Goal: Task Accomplishment & Management: Manage account settings

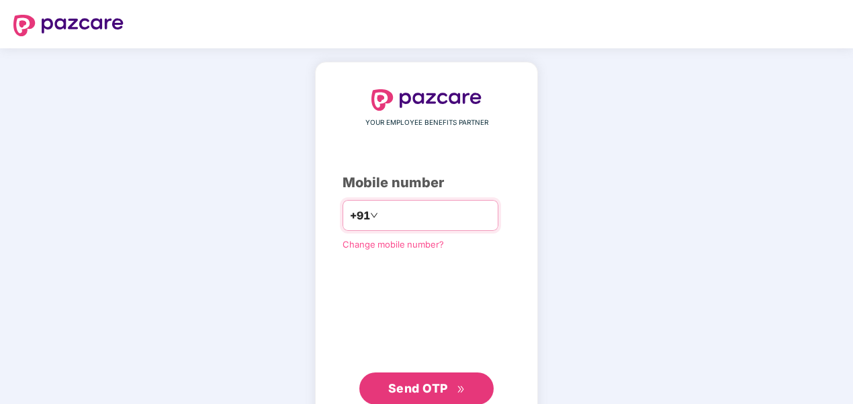
click at [390, 216] on input "number" at bounding box center [436, 216] width 110 height 22
type input "**********"
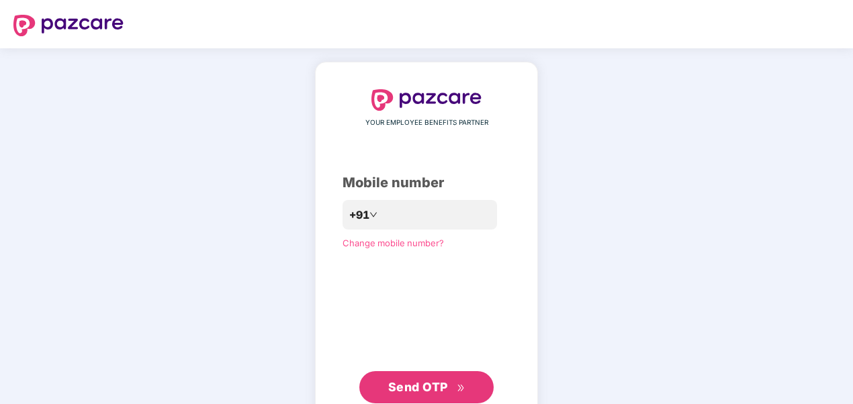
click at [457, 391] on icon "double-right" at bounding box center [461, 388] width 9 height 9
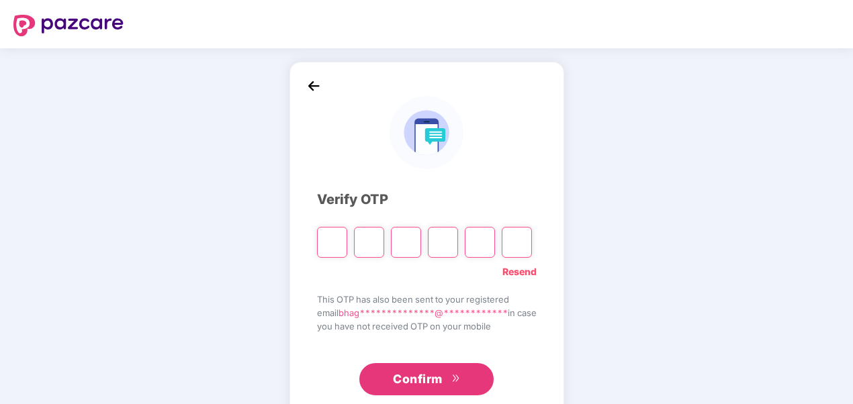
type input "*"
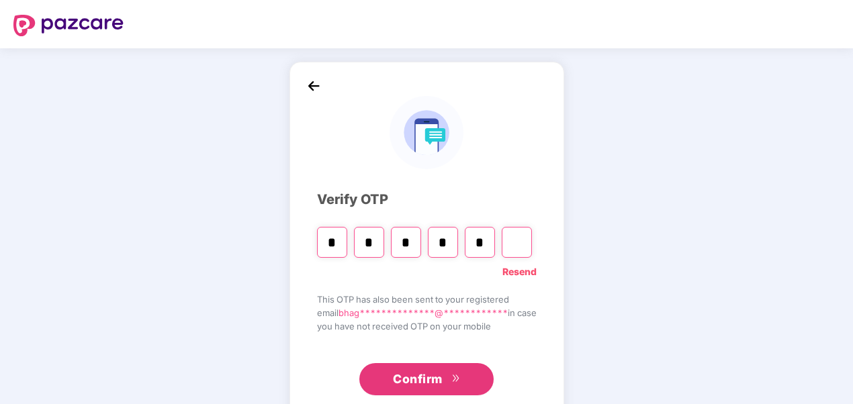
type input "*"
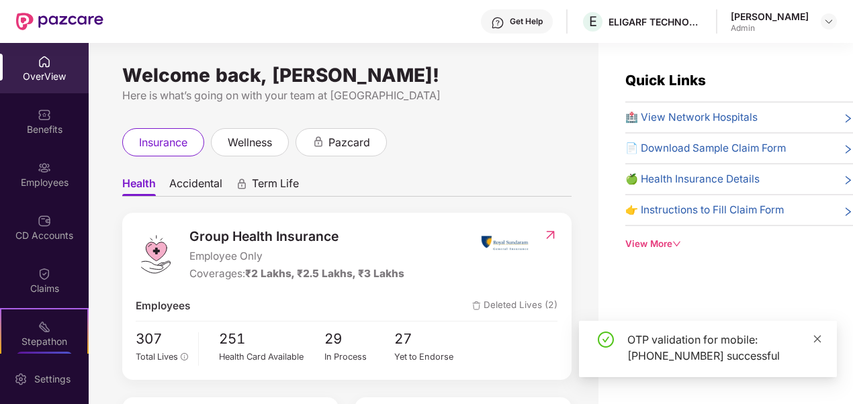
click at [818, 341] on icon "close" at bounding box center [817, 339] width 9 height 9
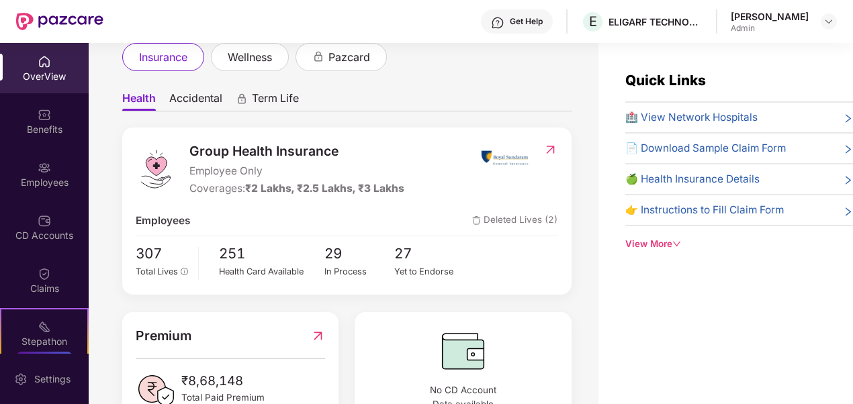
scroll to position [86, 0]
click at [24, 177] on div "Employees" at bounding box center [44, 182] width 89 height 13
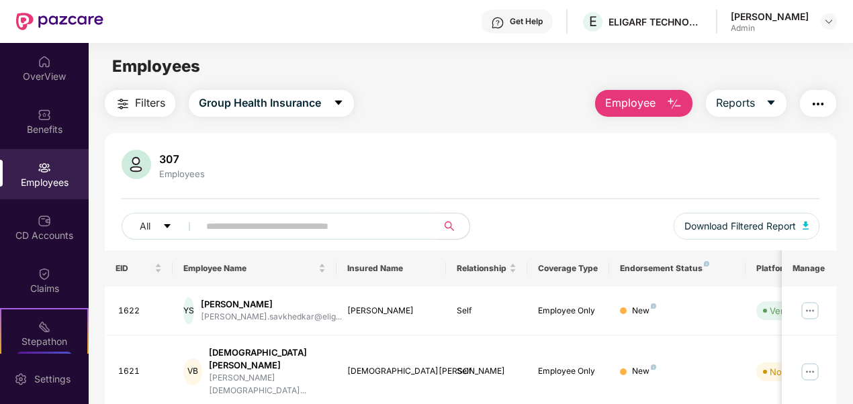
click at [267, 234] on input "text" at bounding box center [312, 226] width 213 height 20
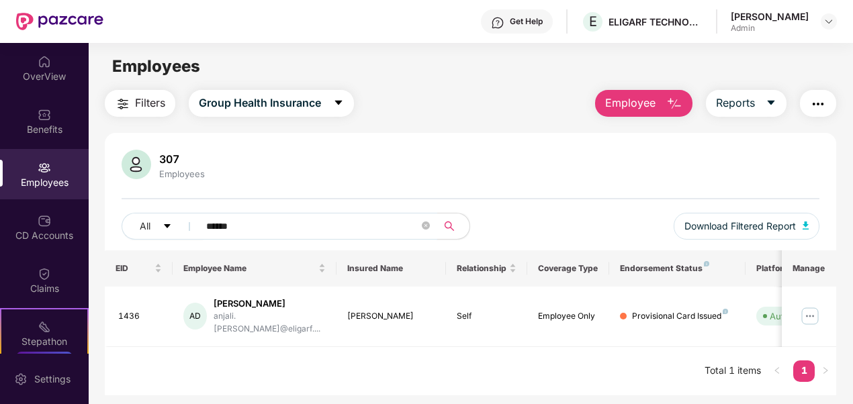
scroll to position [43, 0]
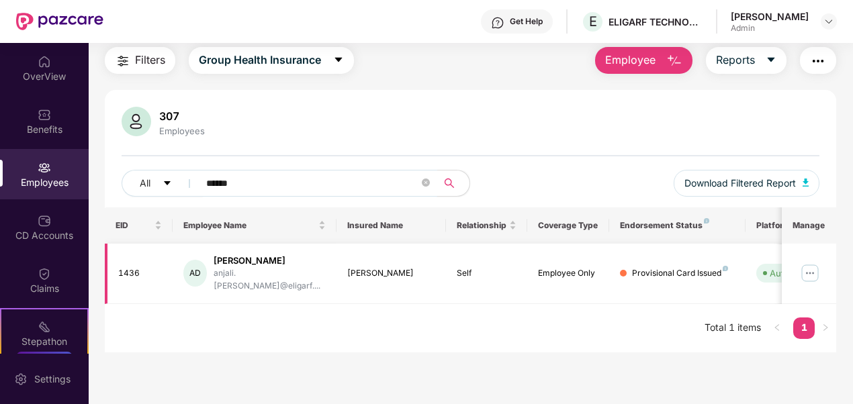
type input "******"
click at [812, 265] on img at bounding box center [811, 274] width 22 height 22
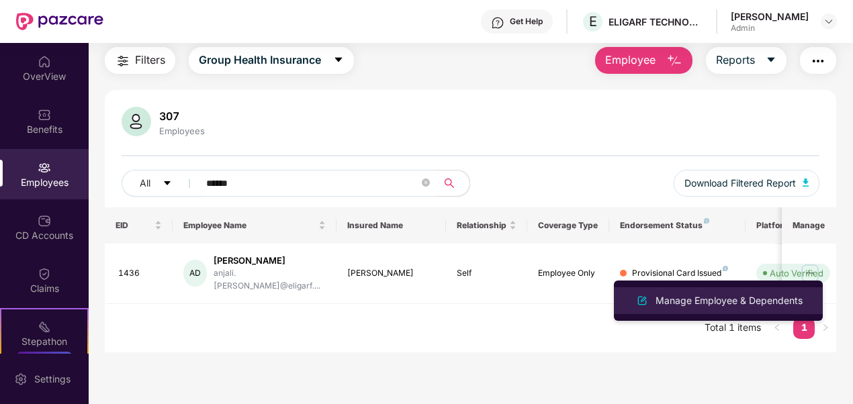
click at [735, 297] on div "Manage Employee & Dependents" at bounding box center [729, 301] width 153 height 15
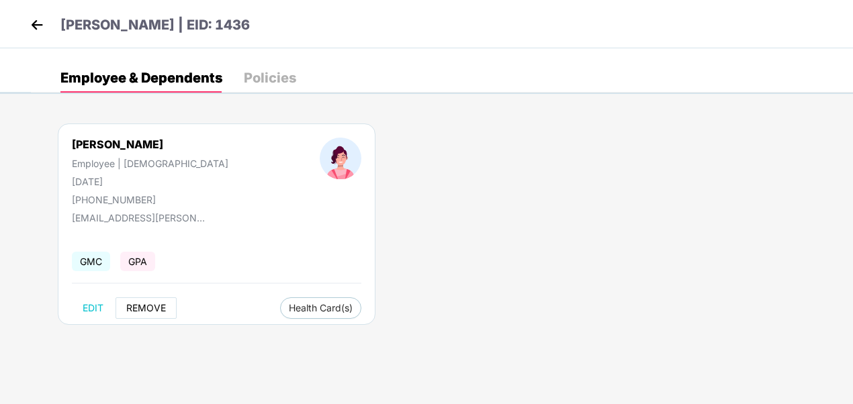
click at [140, 306] on span "REMOVE" at bounding box center [146, 308] width 40 height 11
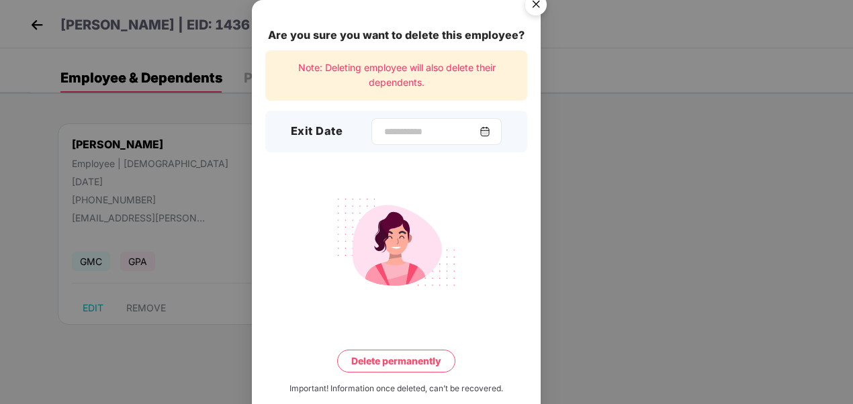
click at [375, 139] on div at bounding box center [437, 131] width 130 height 27
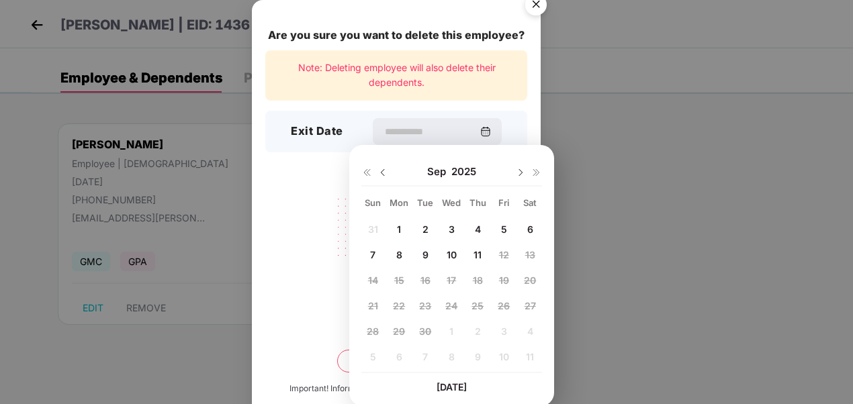
click at [428, 253] on span "9" at bounding box center [426, 254] width 6 height 11
type input "**********"
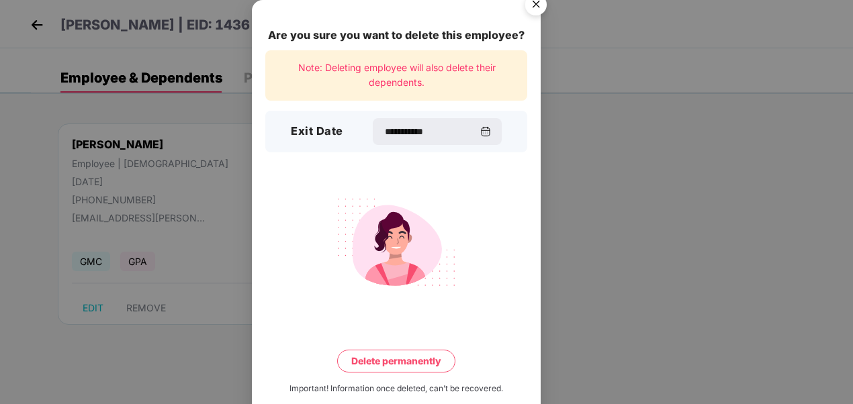
click at [413, 361] on button "Delete permanently" at bounding box center [396, 361] width 118 height 23
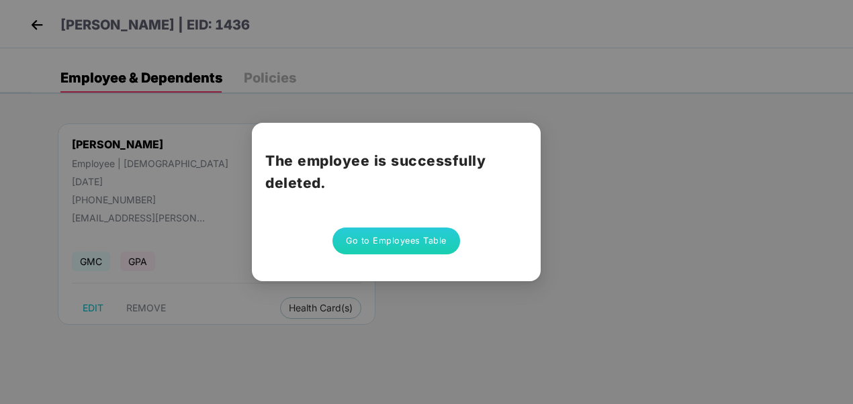
click at [419, 238] on button "Go to Employees Table" at bounding box center [397, 241] width 128 height 27
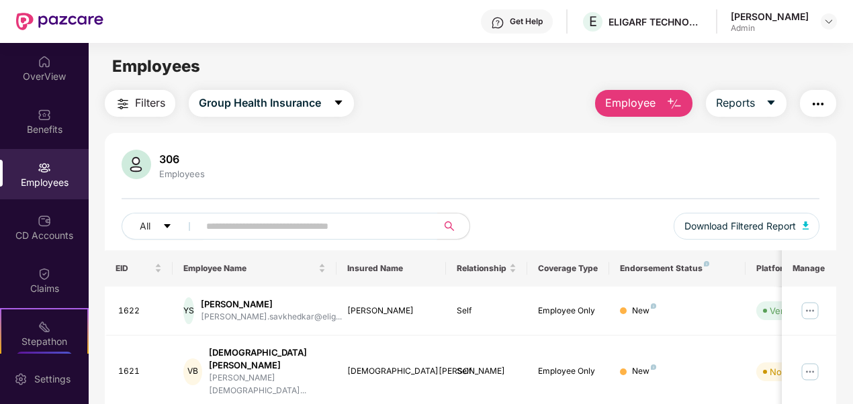
click at [344, 233] on input "text" at bounding box center [312, 226] width 213 height 20
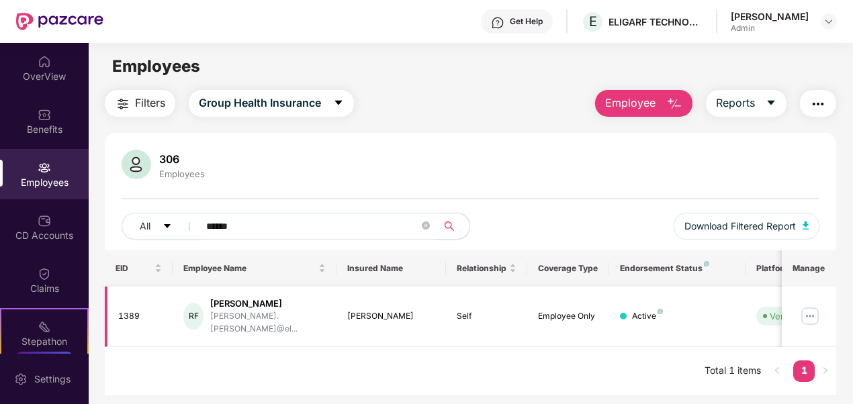
type input "******"
click at [814, 310] on img at bounding box center [811, 317] width 22 height 22
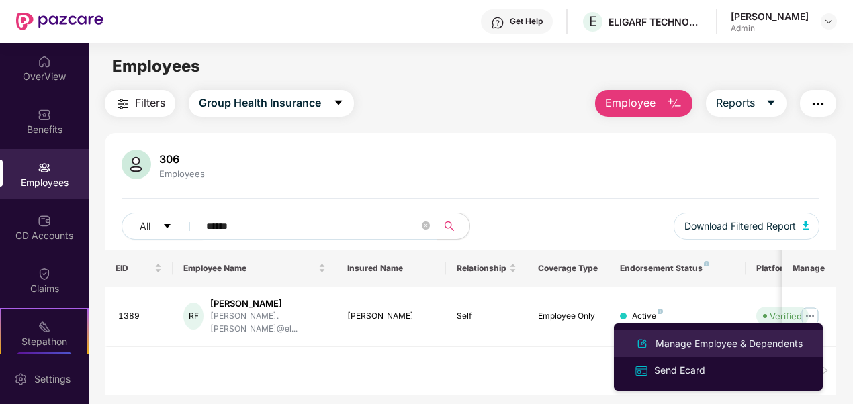
click at [728, 347] on div "Manage Employee & Dependents" at bounding box center [729, 344] width 153 height 15
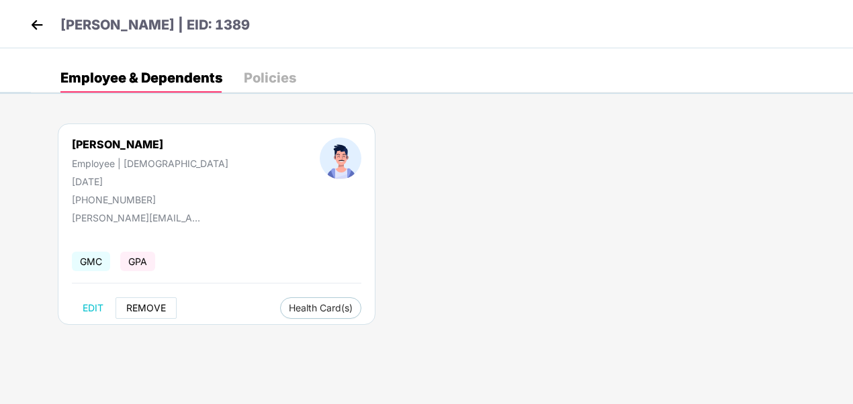
click at [143, 304] on span "REMOVE" at bounding box center [146, 308] width 40 height 11
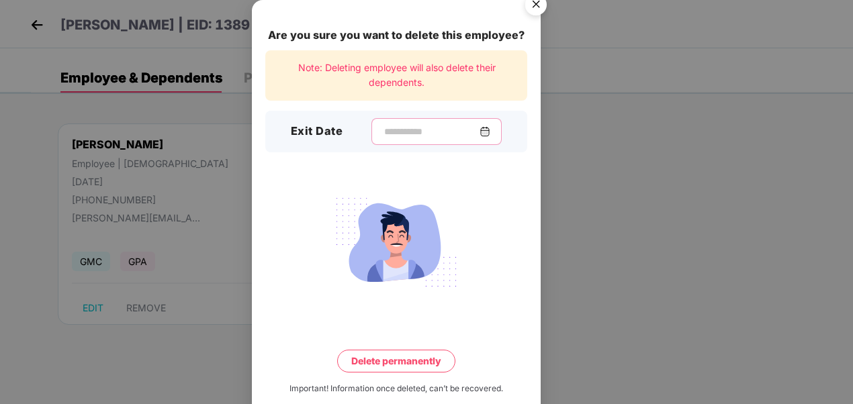
click at [403, 128] on input at bounding box center [431, 132] width 97 height 14
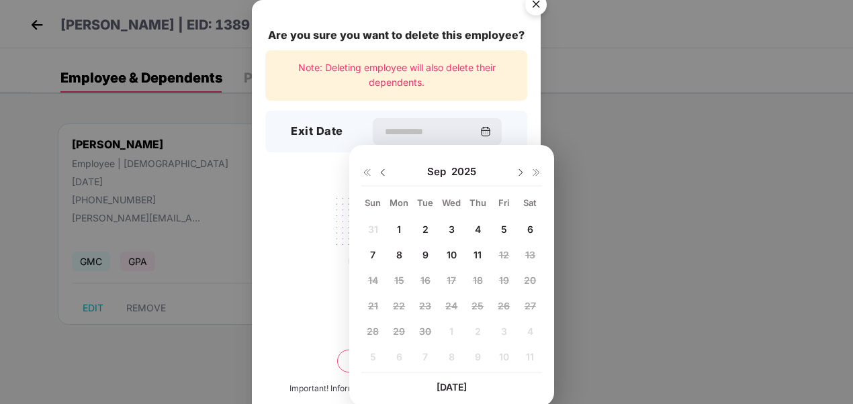
click at [479, 228] on span "4" at bounding box center [478, 229] width 6 height 11
type input "**********"
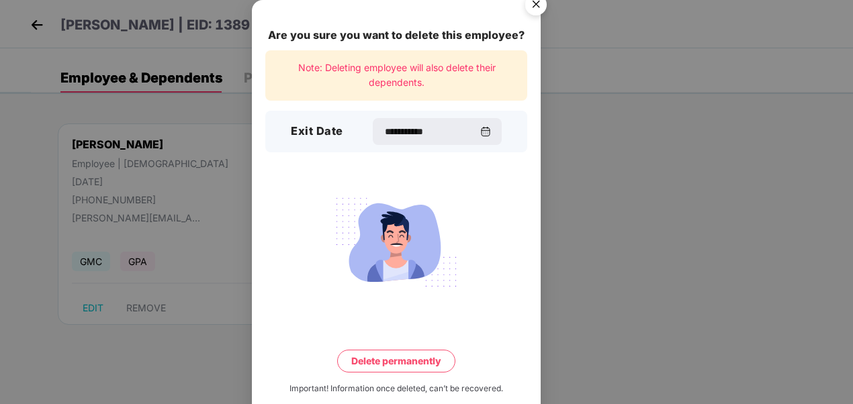
click at [425, 357] on button "Delete permanently" at bounding box center [396, 361] width 118 height 23
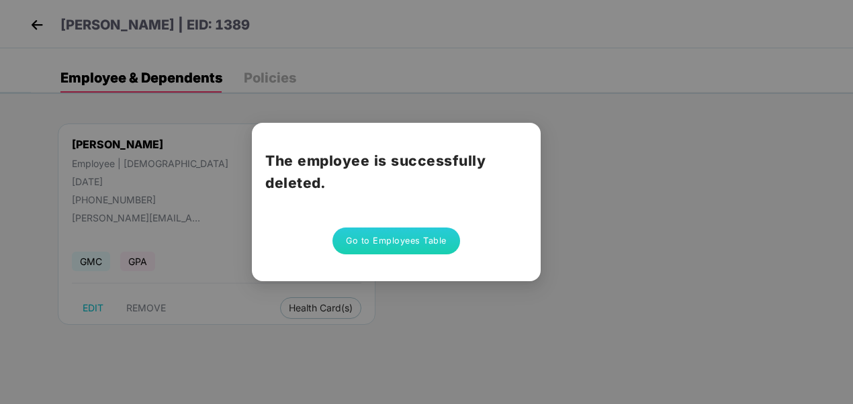
click at [432, 253] on button "Go to Employees Table" at bounding box center [397, 241] width 128 height 27
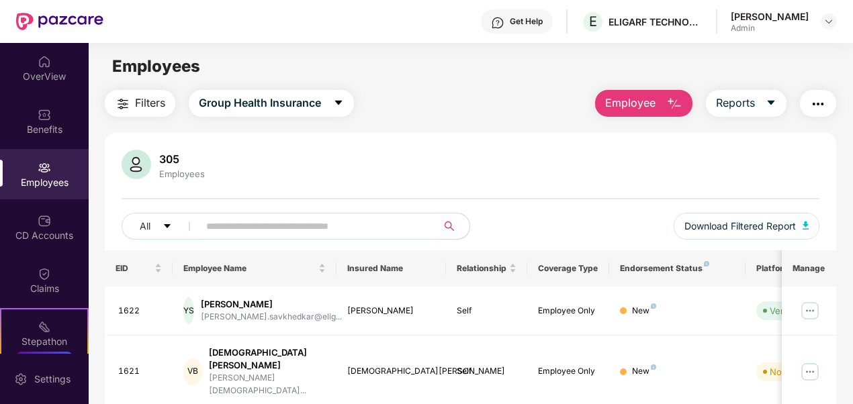
click at [42, 169] on img at bounding box center [44, 167] width 13 height 13
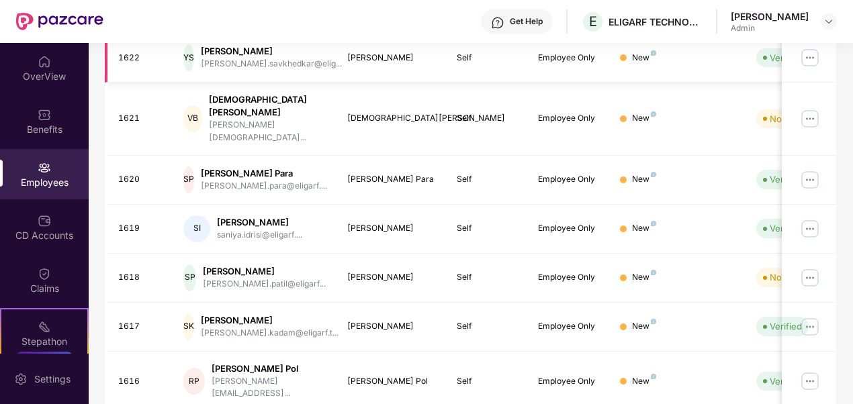
scroll to position [418, 0]
